Goal: Navigation & Orientation: Find specific page/section

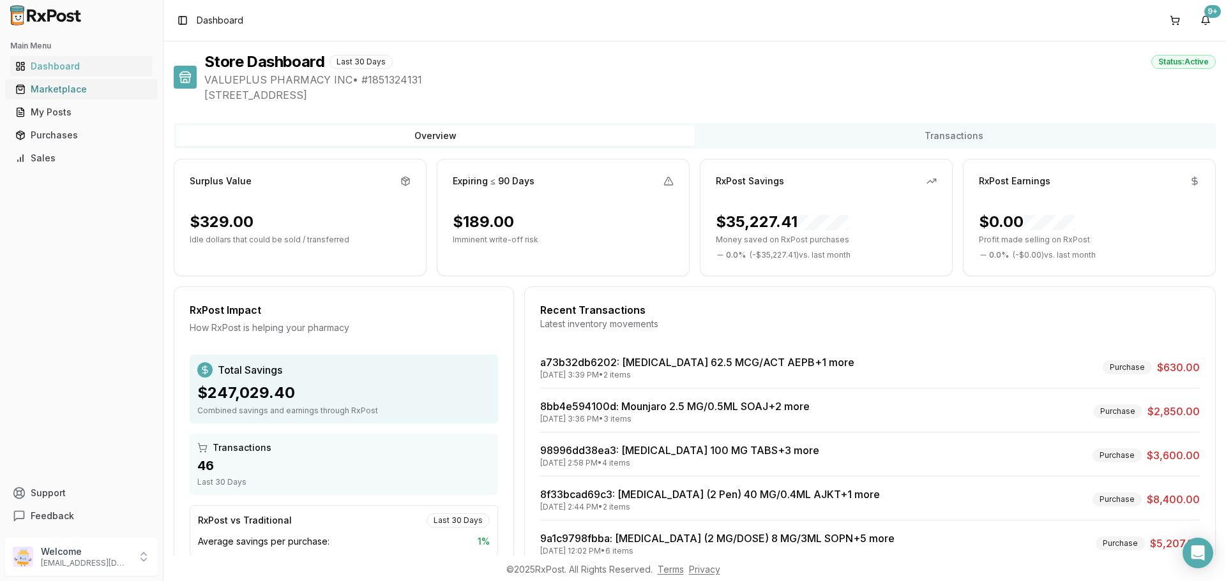
click at [54, 87] on div "Marketplace" at bounding box center [81, 89] width 132 height 13
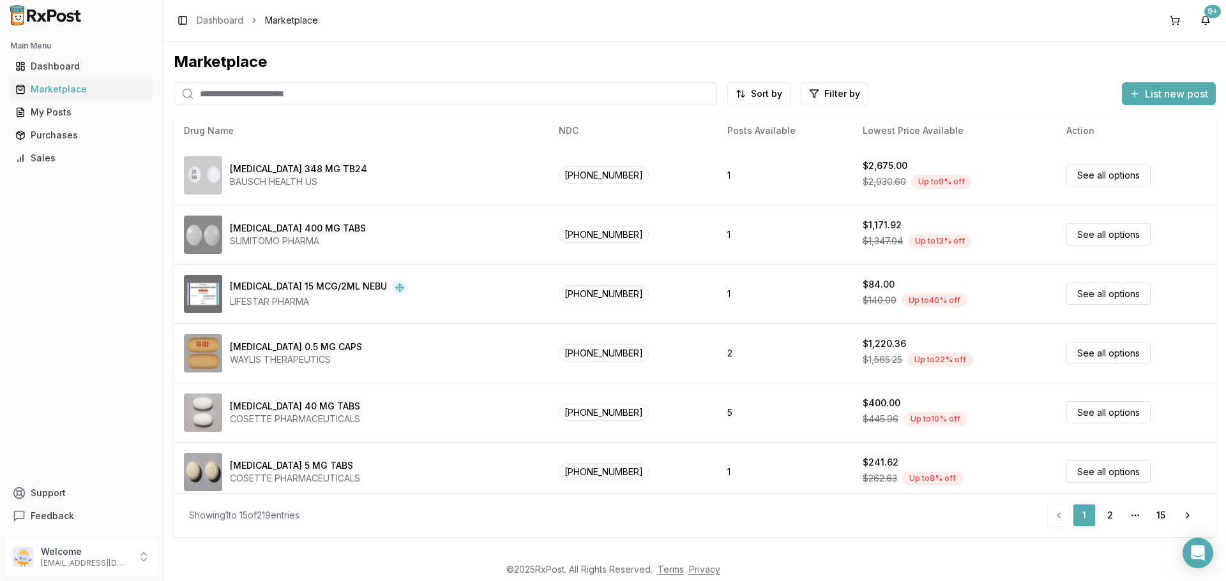
scroll to position [543, 0]
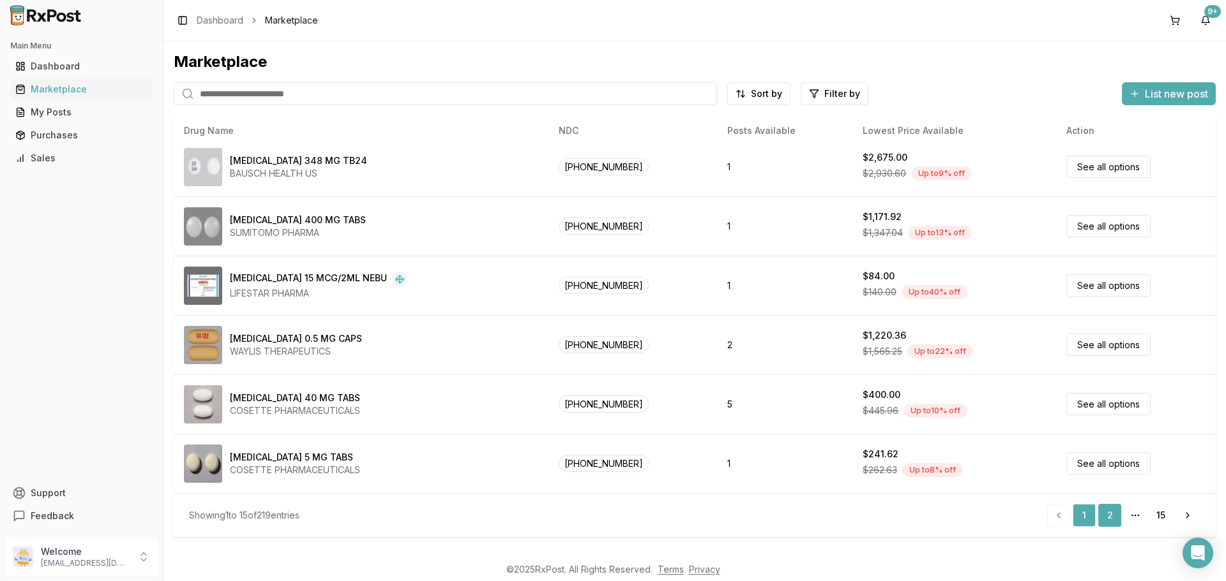
click at [1107, 517] on link "2" at bounding box center [1109, 515] width 23 height 23
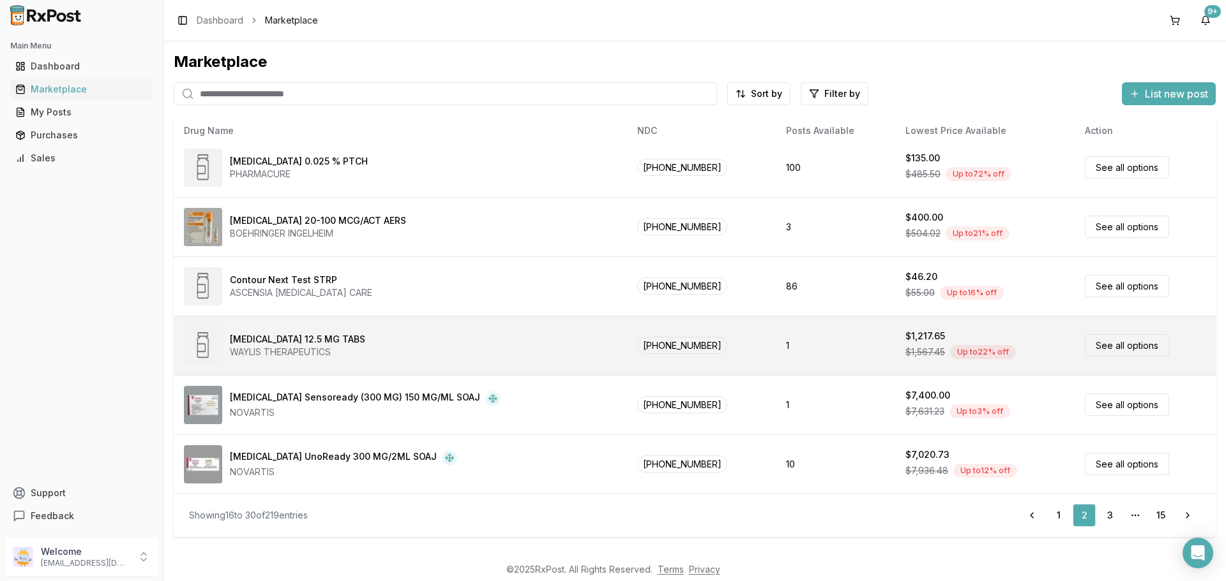
scroll to position [543, 0]
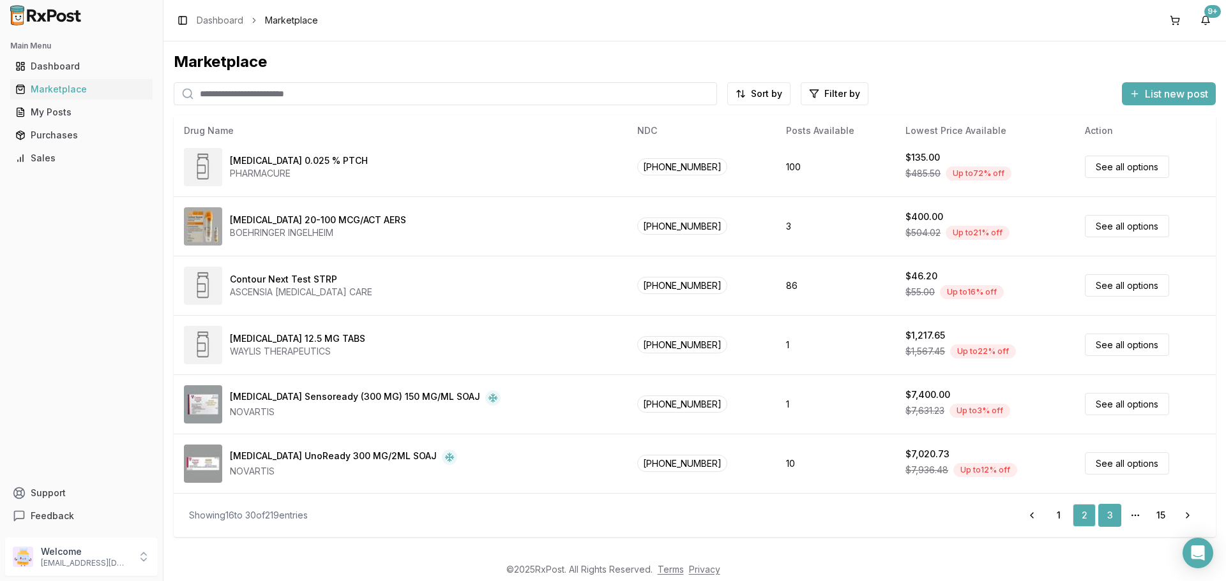
click at [1110, 516] on link "3" at bounding box center [1109, 515] width 23 height 23
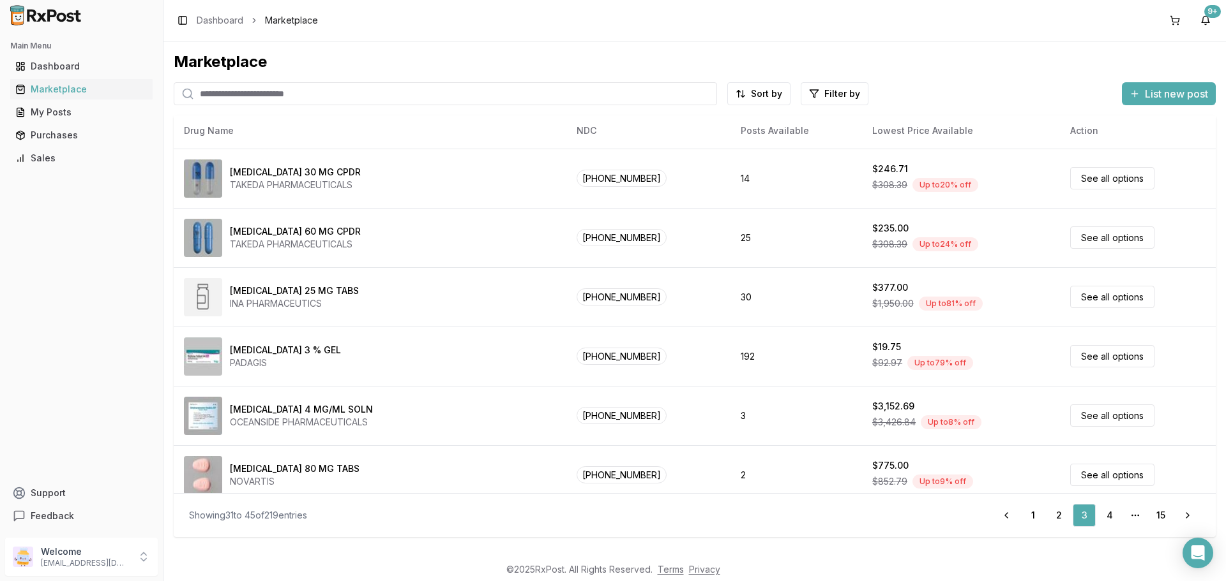
scroll to position [543, 0]
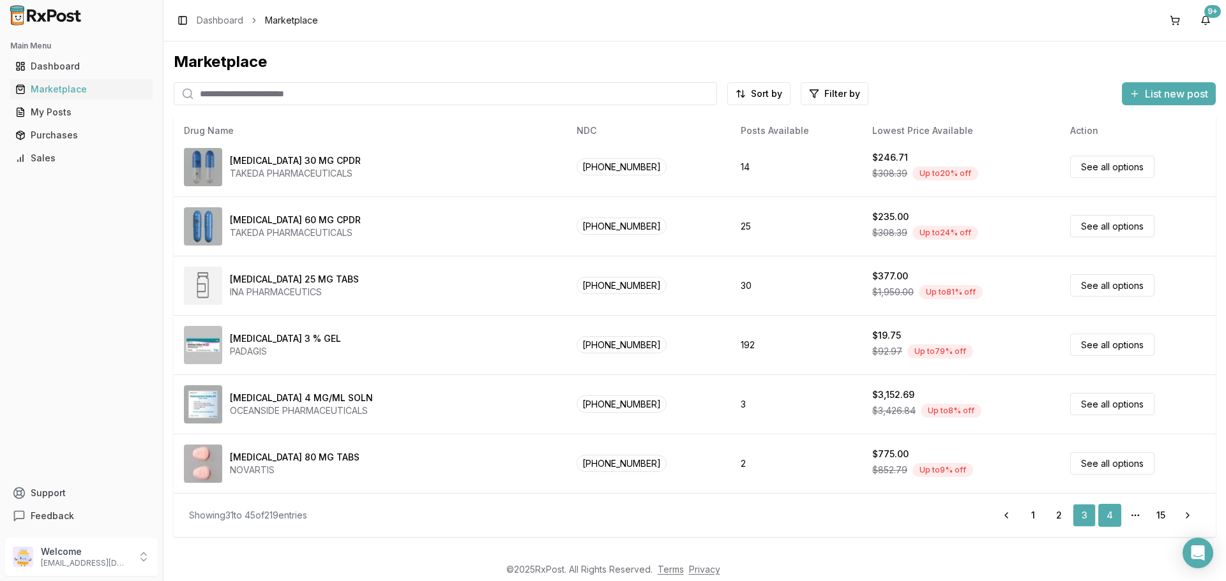
click at [1105, 519] on link "4" at bounding box center [1109, 515] width 23 height 23
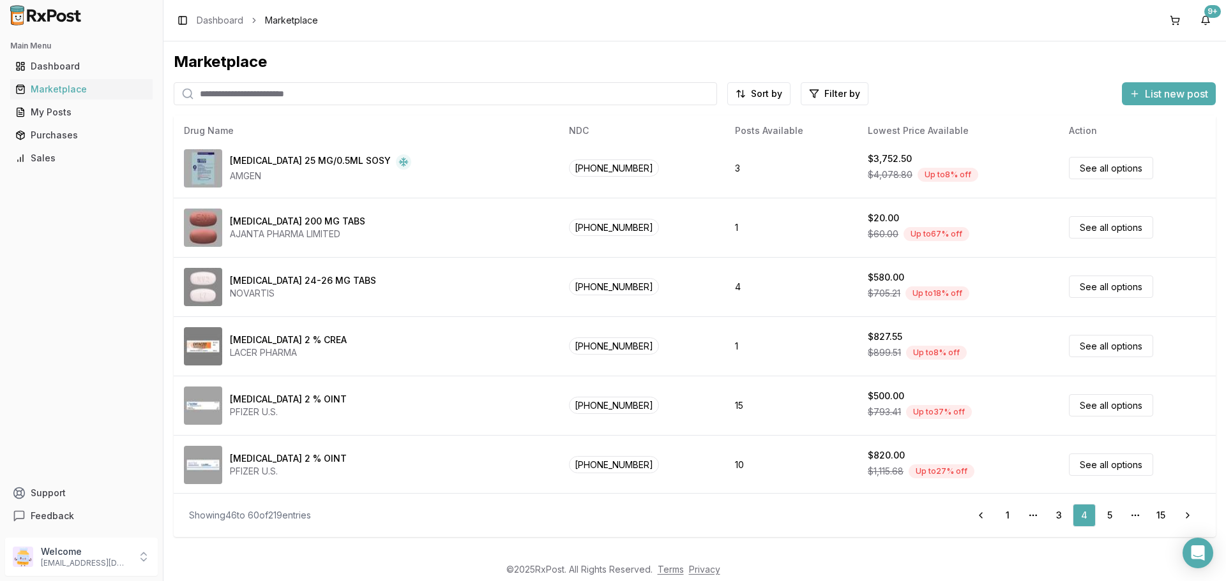
scroll to position [543, 0]
click at [1112, 522] on link "5" at bounding box center [1109, 515] width 23 height 23
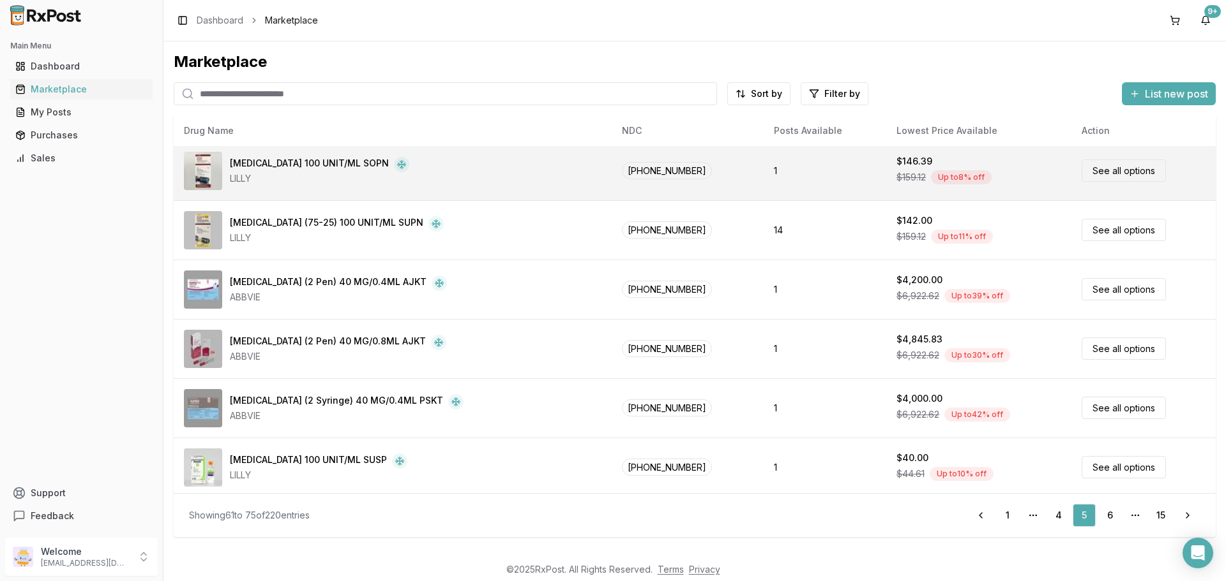
scroll to position [543, 0]
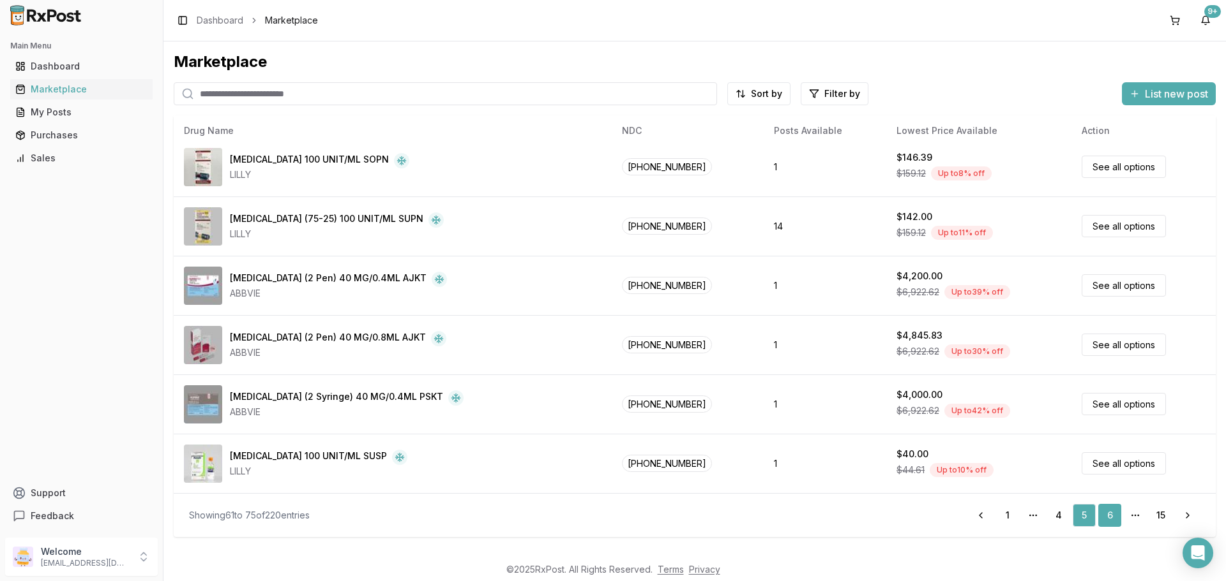
click at [1111, 516] on link "6" at bounding box center [1109, 515] width 23 height 23
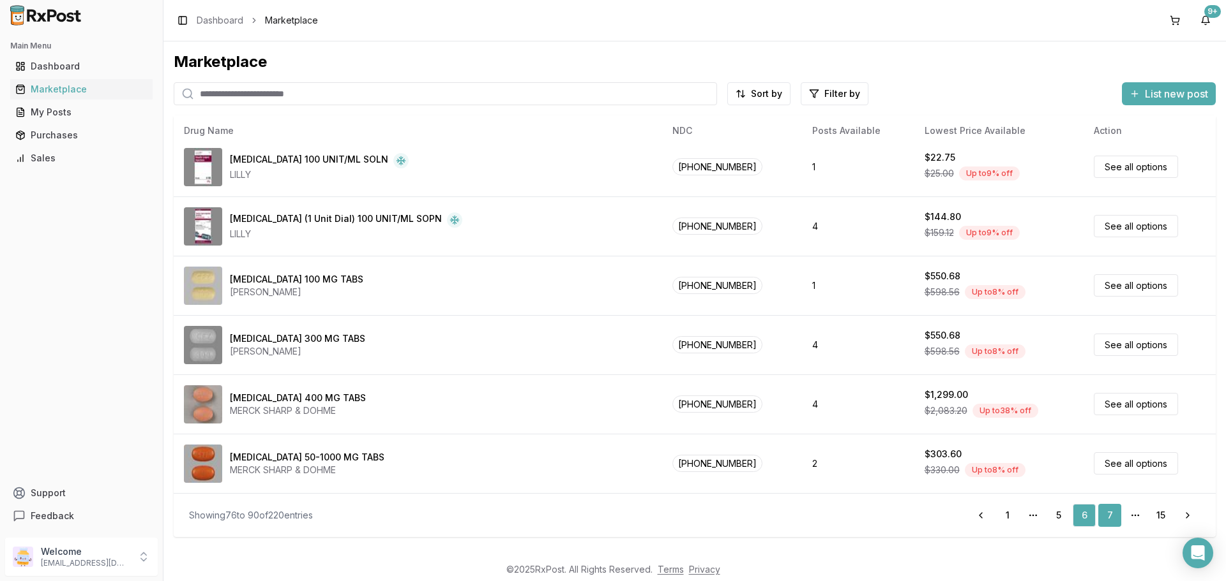
click at [1109, 516] on link "7" at bounding box center [1109, 515] width 23 height 23
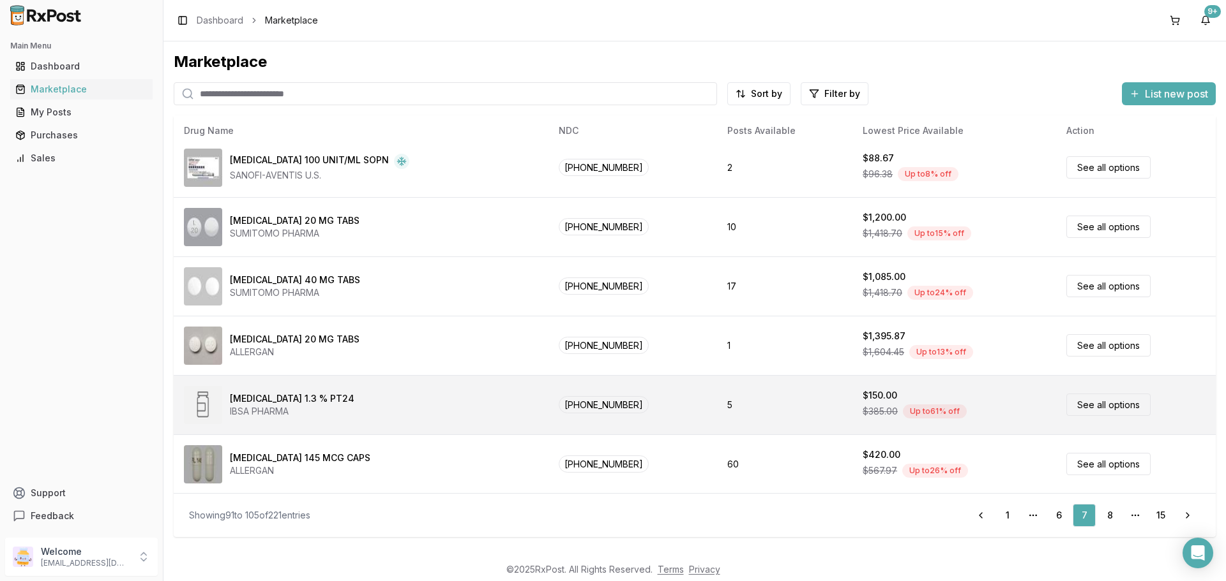
scroll to position [543, 0]
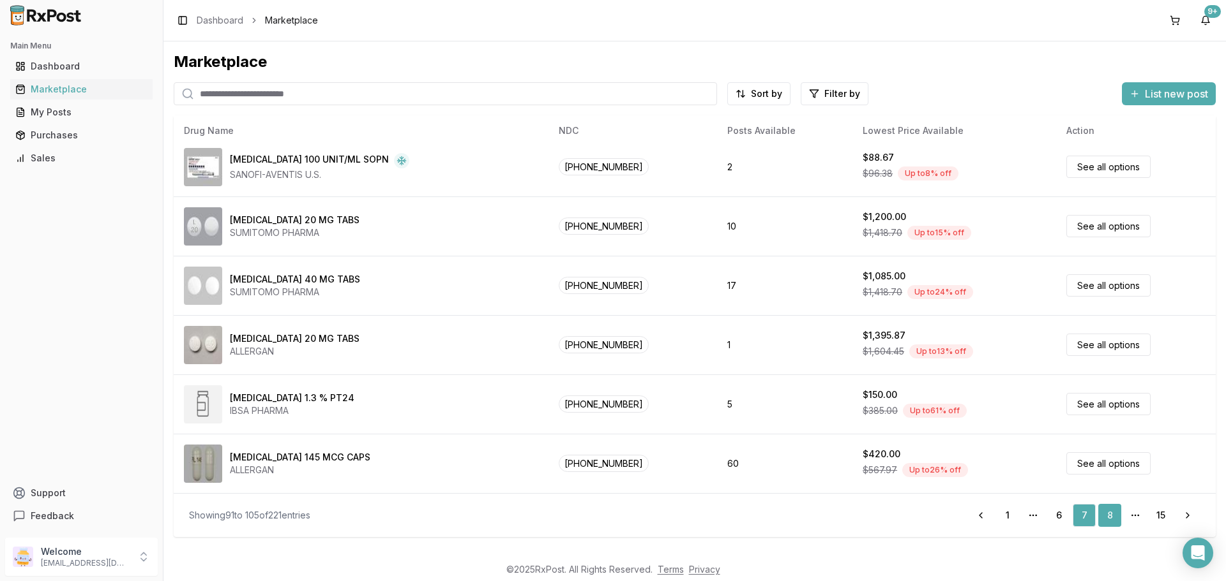
click at [1107, 514] on link "8" at bounding box center [1109, 515] width 23 height 23
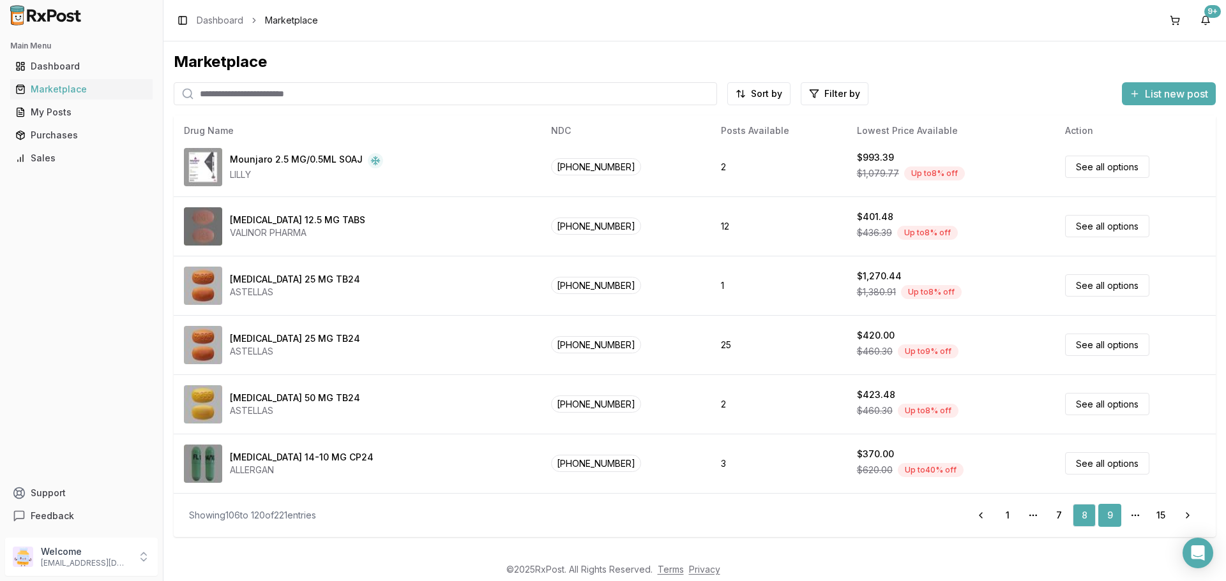
click at [1111, 517] on link "9" at bounding box center [1109, 515] width 23 height 23
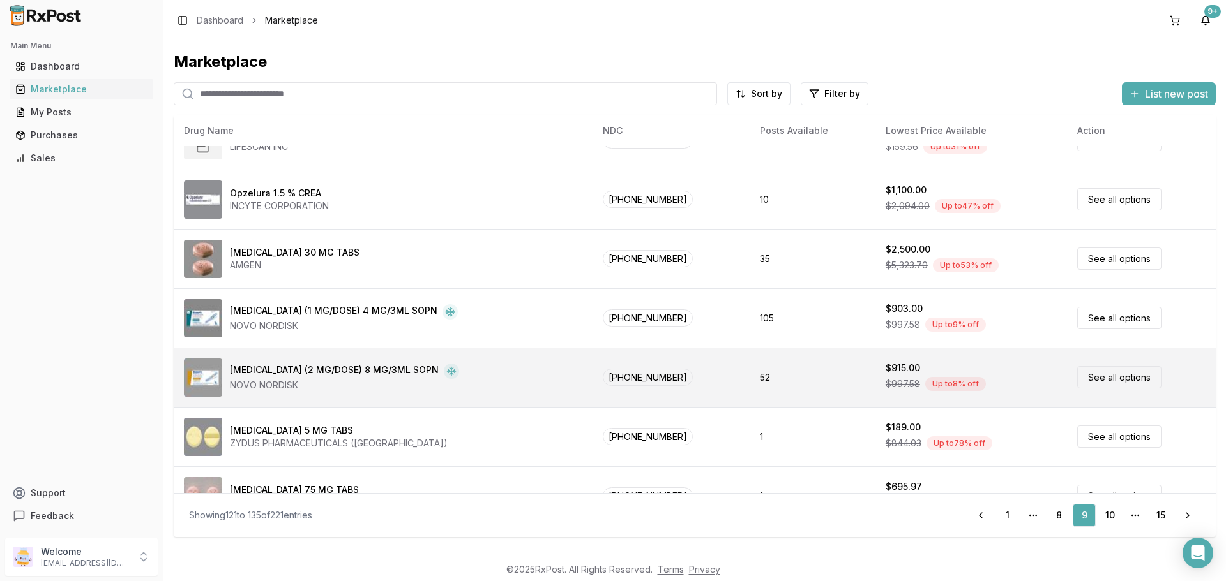
scroll to position [543, 0]
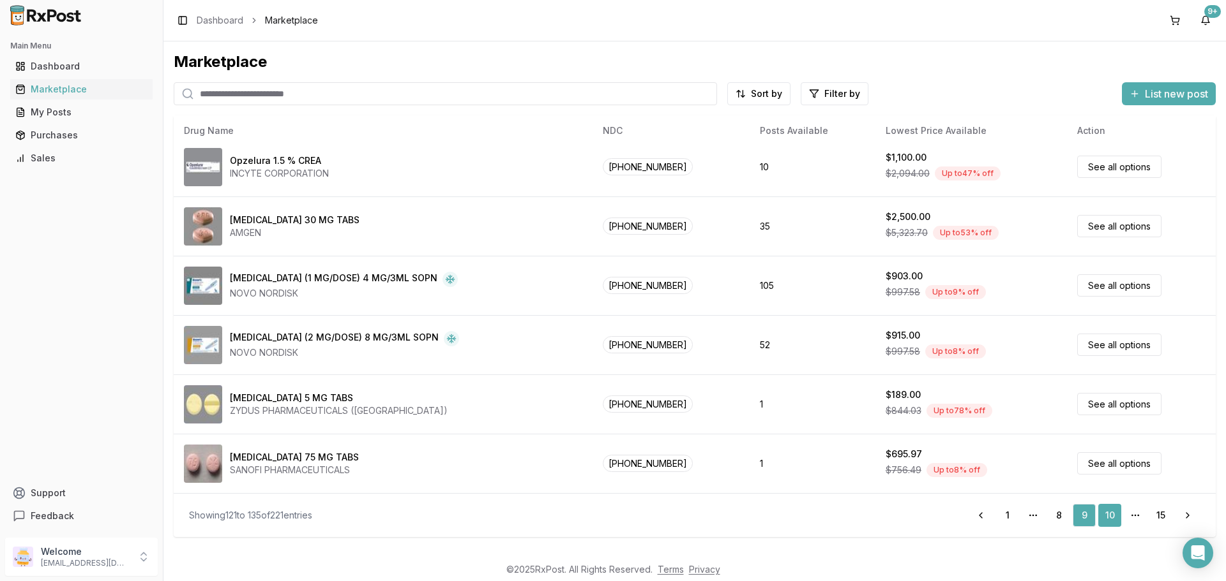
click at [1111, 512] on link "10" at bounding box center [1109, 515] width 23 height 23
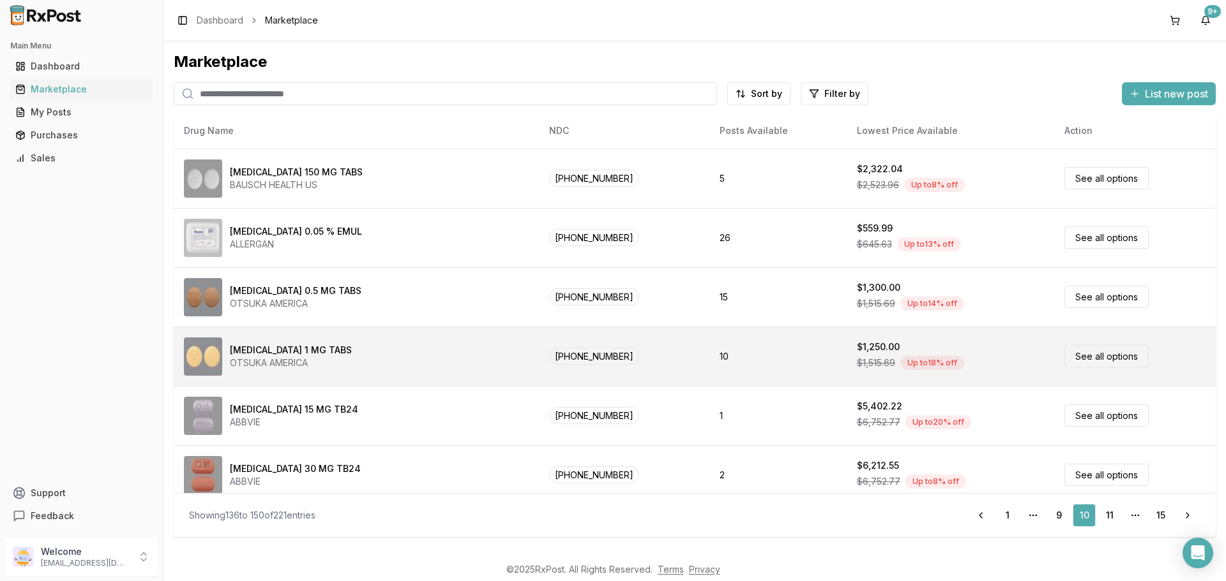
scroll to position [543, 0]
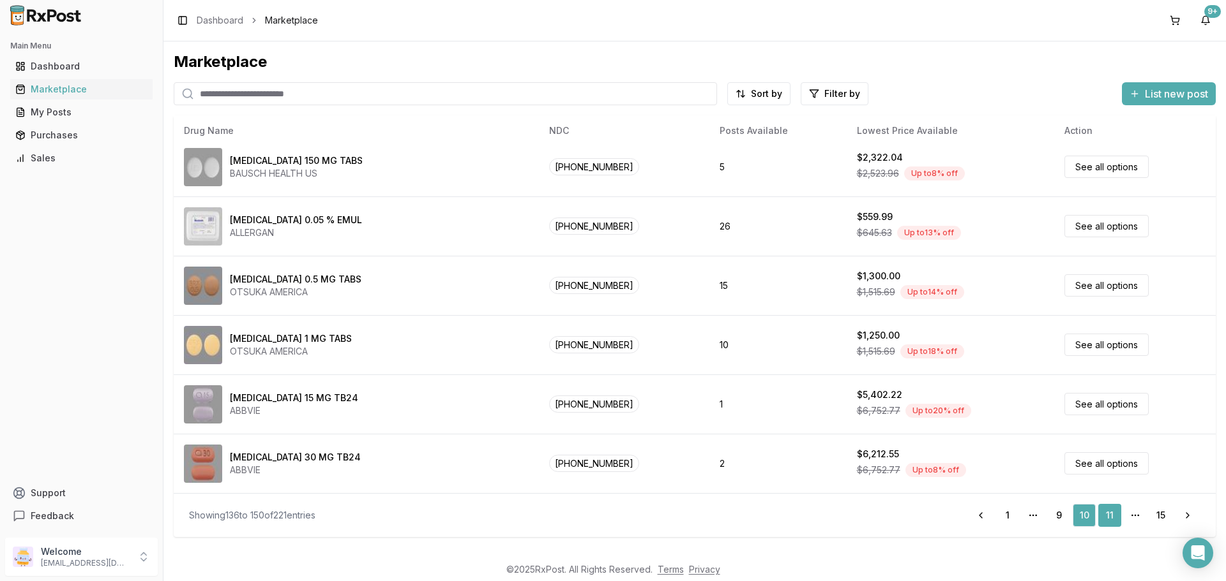
click at [1106, 520] on link "11" at bounding box center [1109, 515] width 23 height 23
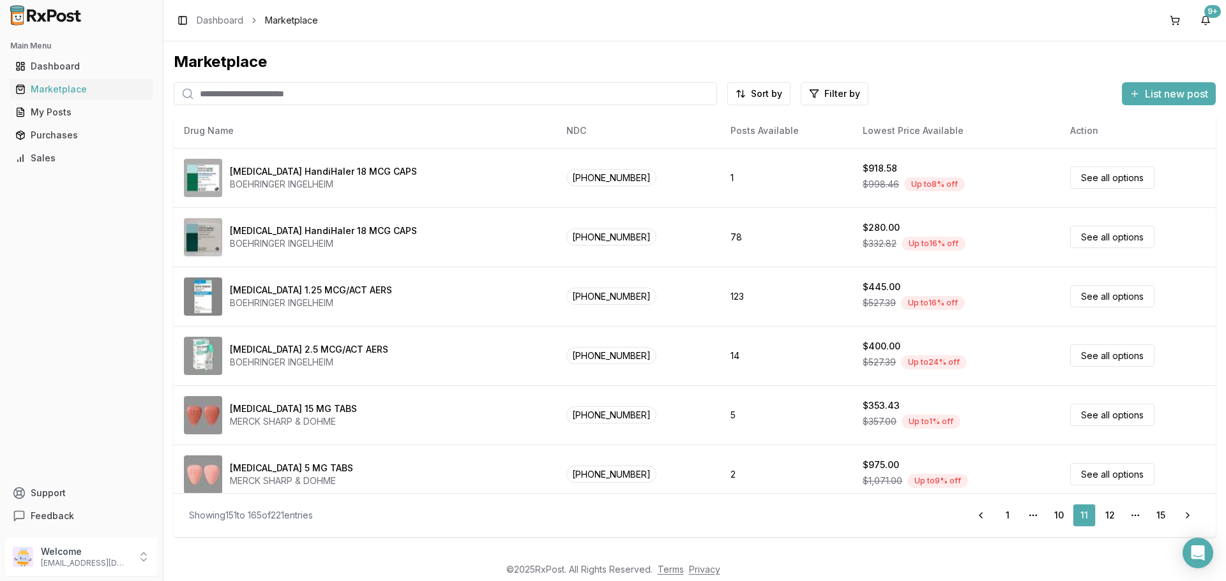
scroll to position [543, 0]
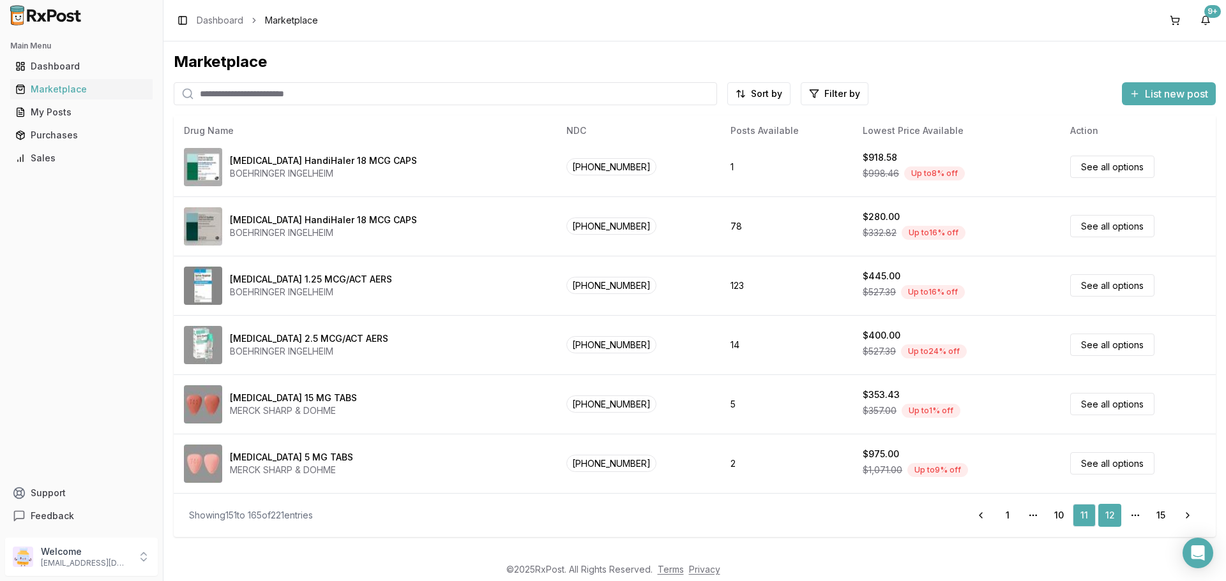
click at [1114, 515] on link "12" at bounding box center [1109, 515] width 23 height 23
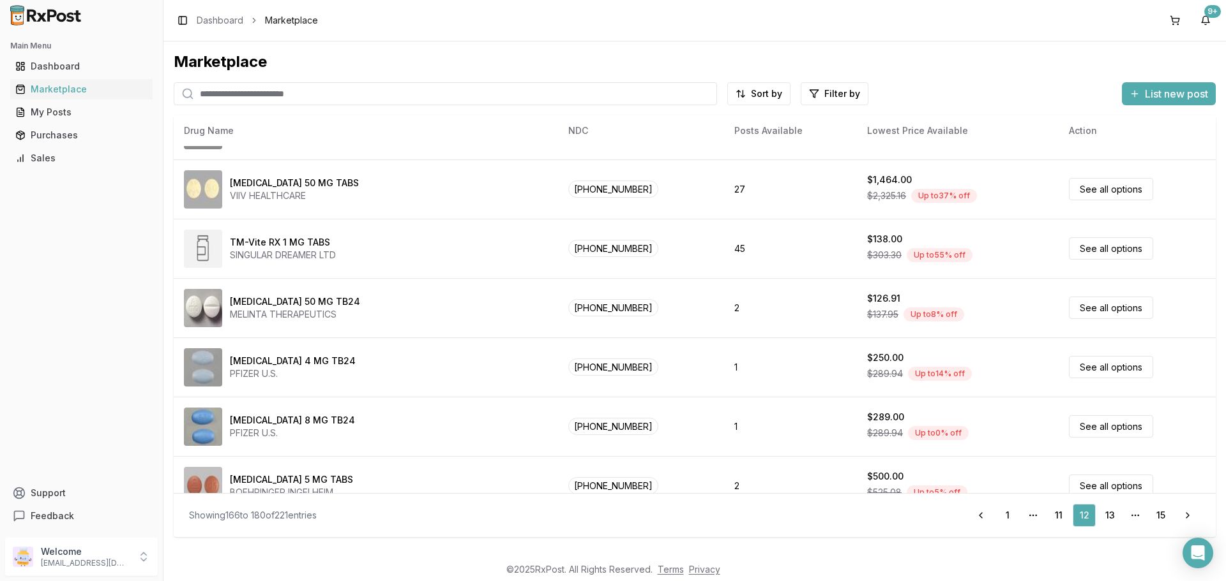
scroll to position [543, 0]
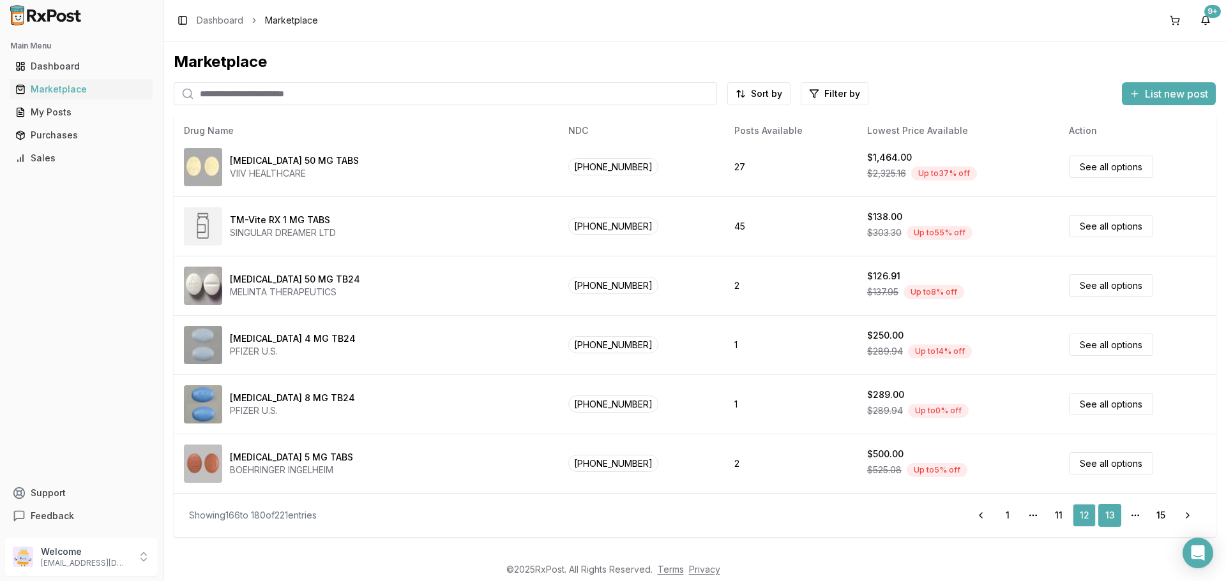
click at [1109, 519] on link "13" at bounding box center [1109, 515] width 23 height 23
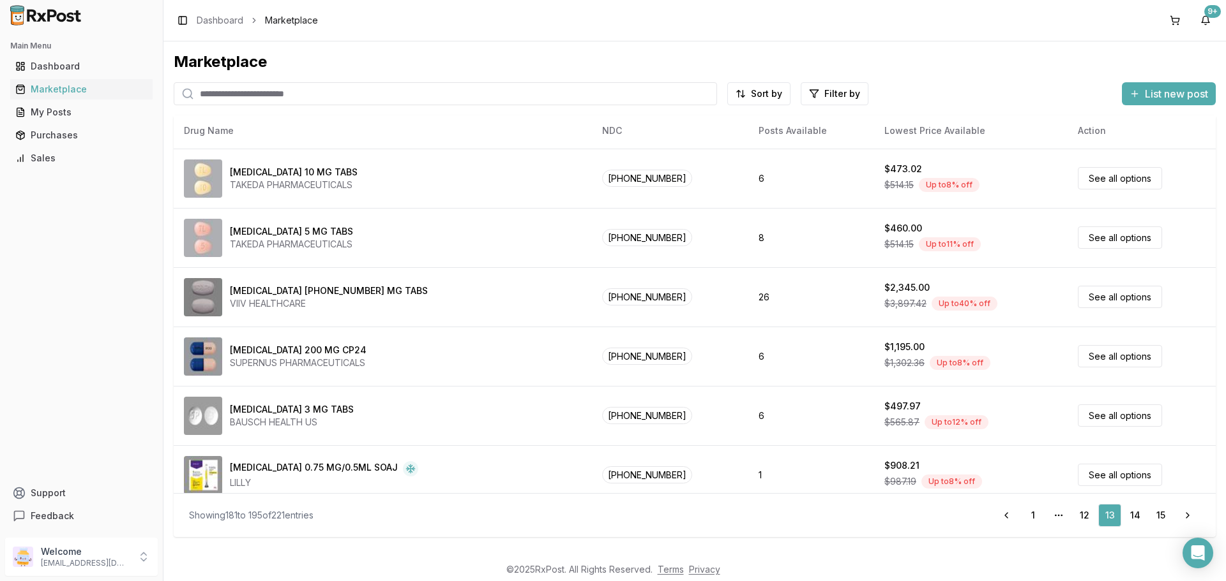
scroll to position [543, 0]
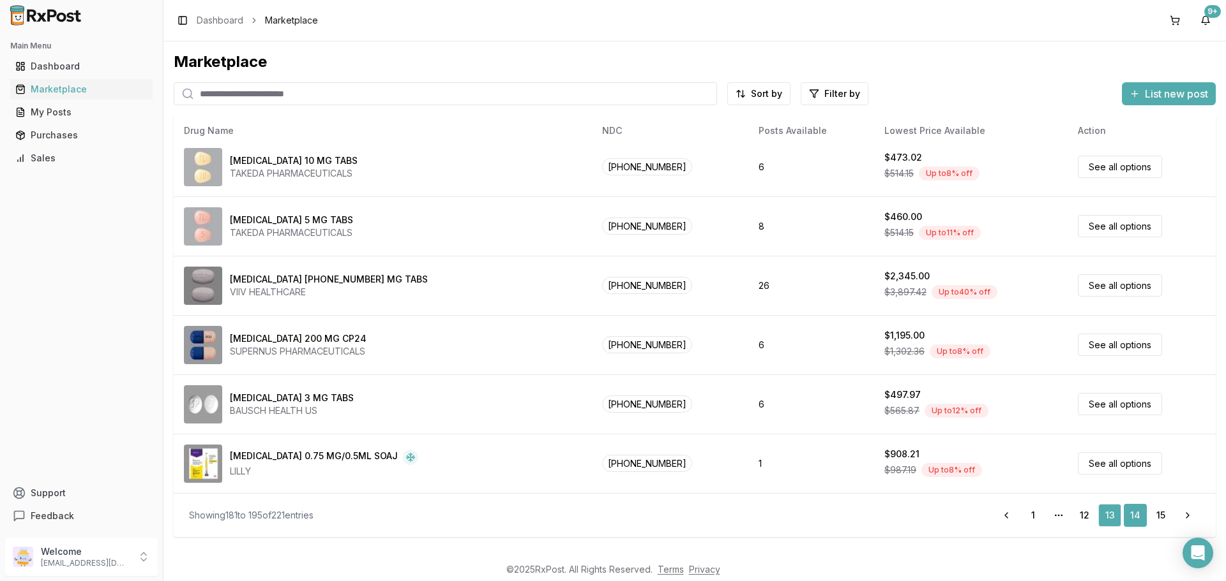
click at [1132, 512] on link "14" at bounding box center [1134, 515] width 23 height 23
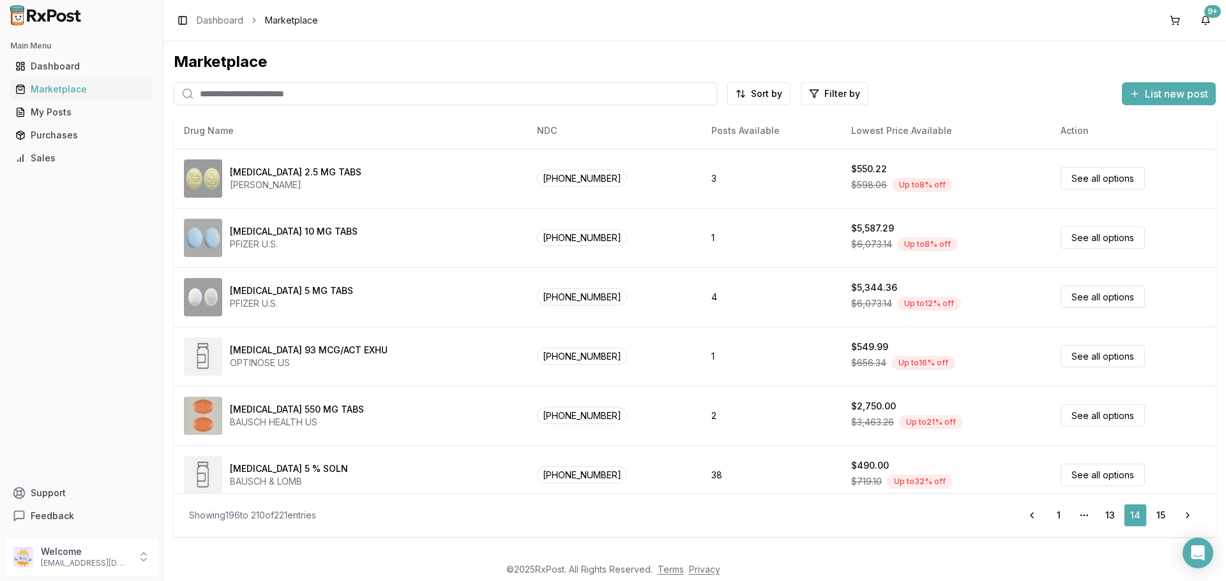
scroll to position [543, 0]
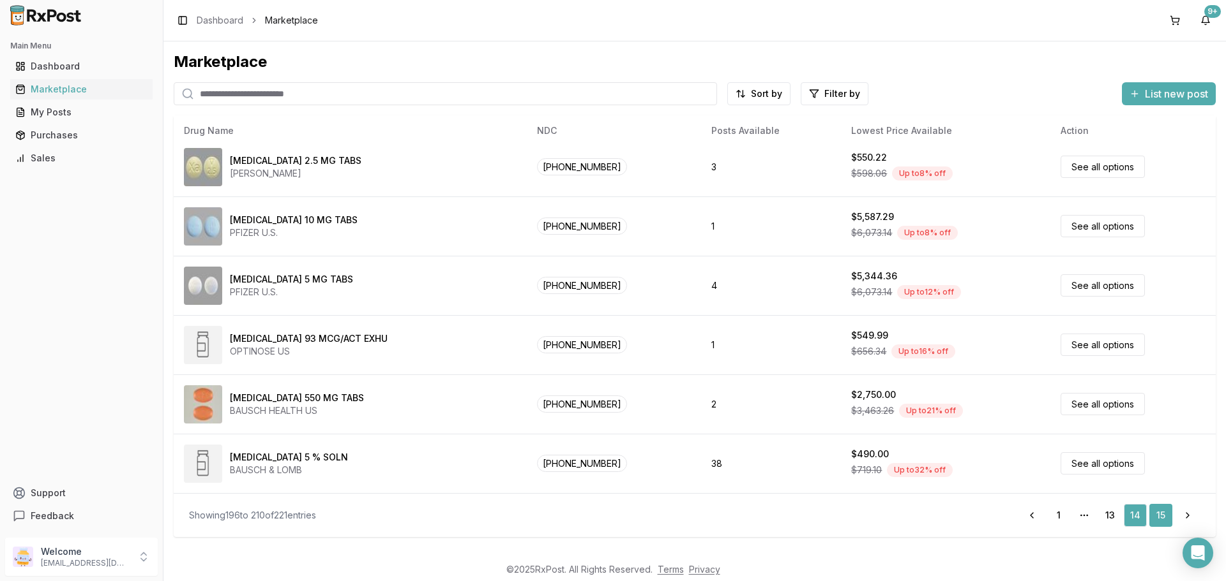
click at [1162, 518] on link "15" at bounding box center [1160, 515] width 23 height 23
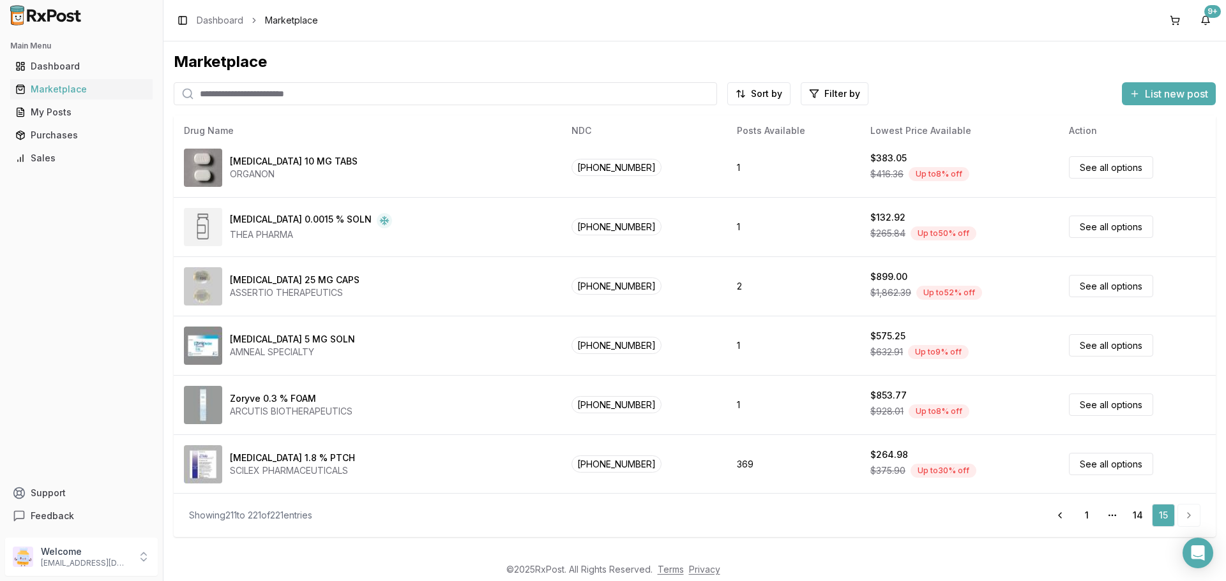
scroll to position [306, 0]
click at [1185, 513] on li "pagination" at bounding box center [1188, 515] width 23 height 23
